Goal: Information Seeking & Learning: Stay updated

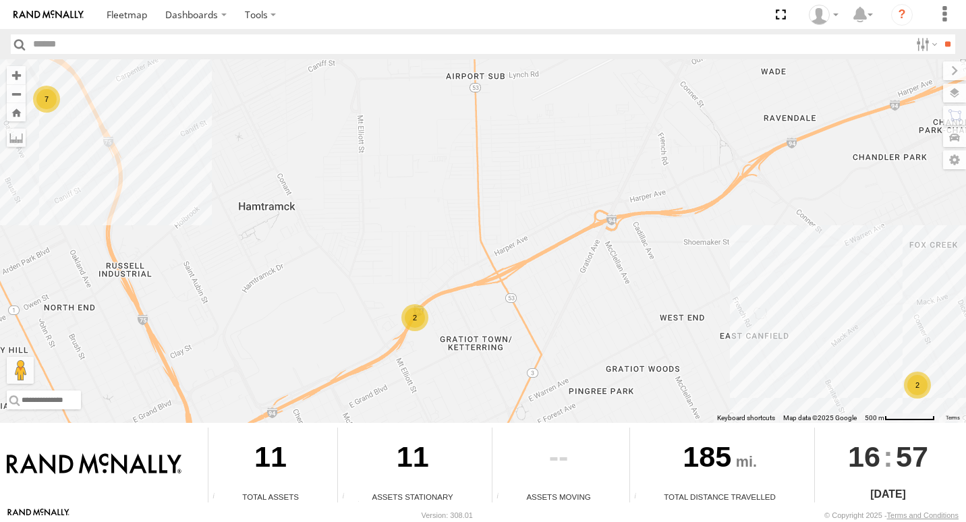
click at [417, 325] on div "2" at bounding box center [414, 317] width 27 height 27
